Goal: Task Accomplishment & Management: Complete application form

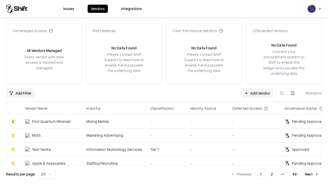
click at [257, 93] on link "Add Vendor" at bounding box center [257, 92] width 32 height 9
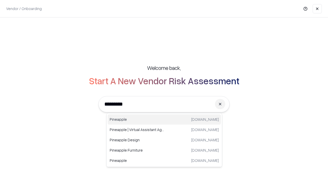
click at [164, 119] on div "Pineapple [DOMAIN_NAME]" at bounding box center [164, 119] width 113 height 10
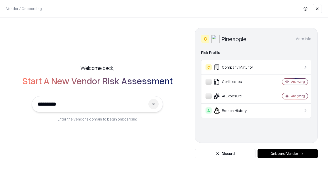
type input "*********"
click at [288, 153] on button "Onboard Vendor" at bounding box center [288, 153] width 60 height 9
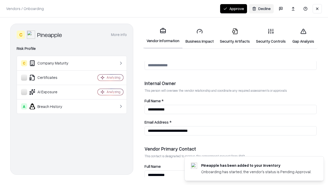
scroll to position [266, 0]
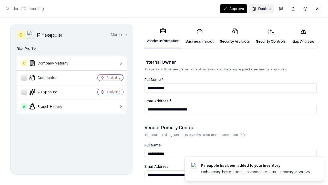
click at [200, 36] on link "Business Impact" at bounding box center [199, 36] width 34 height 24
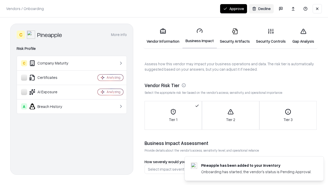
click at [235, 36] on link "Security Artifacts" at bounding box center [235, 36] width 36 height 24
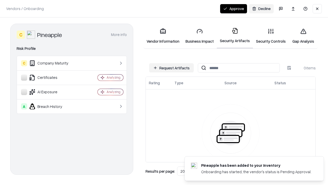
click at [171, 68] on button "Request Artifacts" at bounding box center [171, 67] width 45 height 9
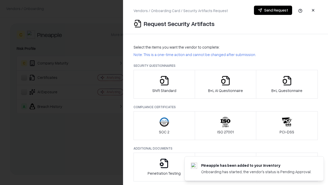
click at [164, 84] on icon "button" at bounding box center [164, 80] width 10 height 10
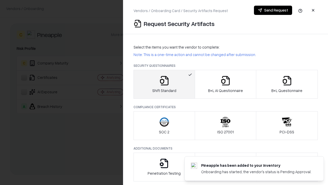
click at [273, 10] on button "Send Request" at bounding box center [273, 10] width 38 height 9
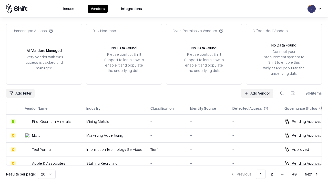
click at [282, 93] on button at bounding box center [281, 92] width 9 height 9
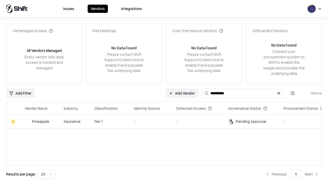
type input "*********"
click at [167, 121] on div "-" at bounding box center [151, 120] width 34 height 5
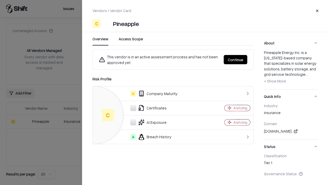
click at [236, 59] on button "Continue" at bounding box center [236, 59] width 24 height 9
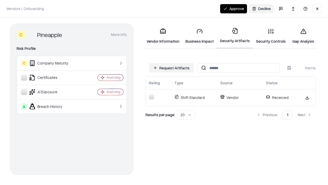
click at [271, 36] on link "Security Controls" at bounding box center [271, 36] width 36 height 24
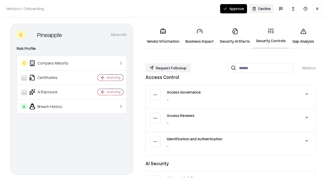
click at [168, 68] on button "Request Followup" at bounding box center [168, 67] width 45 height 9
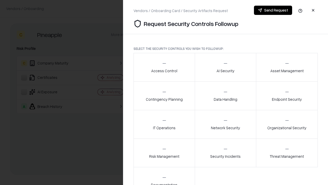
click at [164, 67] on div "Access Control" at bounding box center [164, 67] width 26 height 13
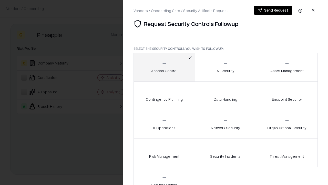
click at [273, 10] on button "Send Request" at bounding box center [273, 10] width 38 height 9
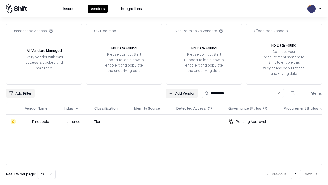
type input "*********"
click at [167, 121] on div "-" at bounding box center [151, 120] width 34 height 5
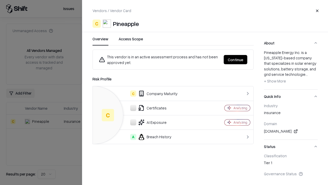
click at [236, 59] on button "Continue" at bounding box center [236, 59] width 24 height 9
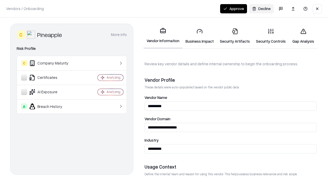
click at [233, 8] on button "Approve" at bounding box center [233, 8] width 27 height 9
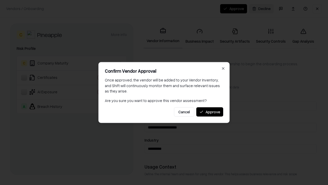
click at [210, 111] on button "Approve" at bounding box center [209, 111] width 27 height 9
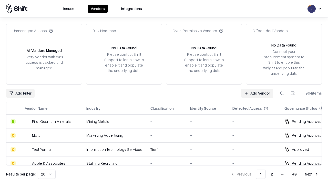
type input "*********"
click at [257, 93] on link "Add Vendor" at bounding box center [257, 92] width 32 height 9
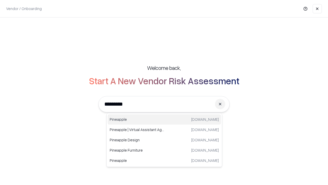
click at [164, 119] on div "Pineapple pineappleenergy.com" at bounding box center [164, 119] width 113 height 10
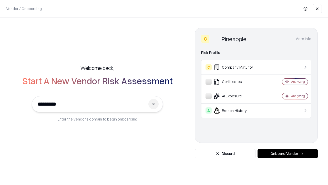
type input "*********"
click at [288, 153] on button "Onboard Vendor" at bounding box center [288, 153] width 60 height 9
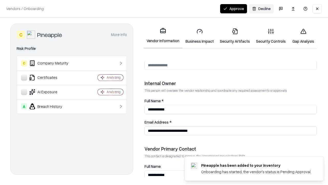
scroll to position [266, 0]
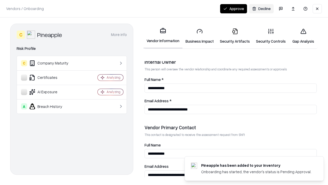
click at [233, 8] on button "Approve" at bounding box center [233, 8] width 27 height 9
